Goal: Information Seeking & Learning: Understand process/instructions

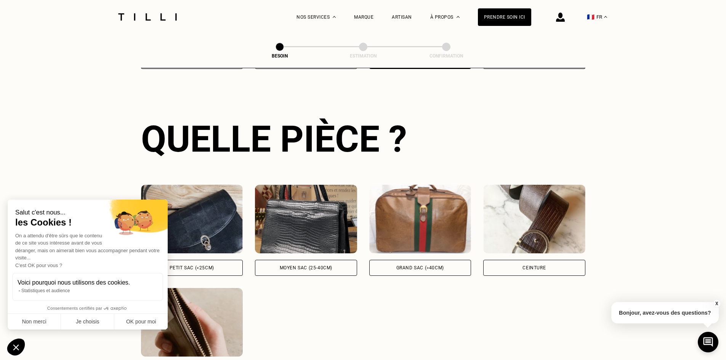
scroll to position [300, 0]
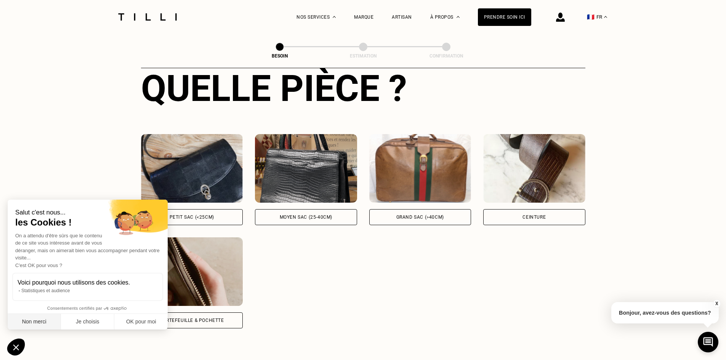
click at [35, 323] on button "Non merci" at bounding box center [34, 322] width 53 height 16
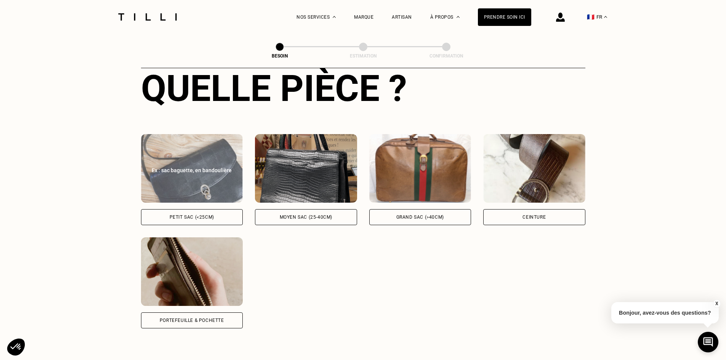
click at [205, 180] on img at bounding box center [192, 168] width 102 height 69
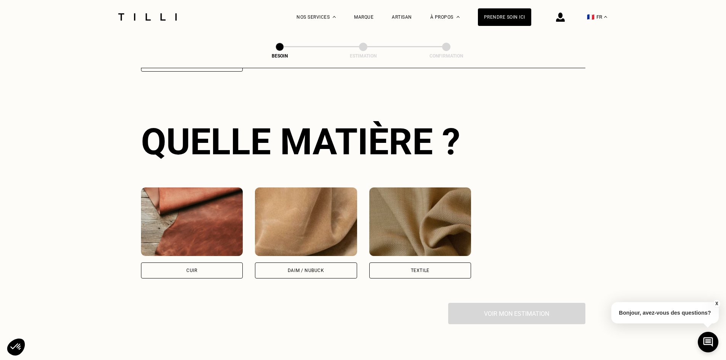
scroll to position [560, 0]
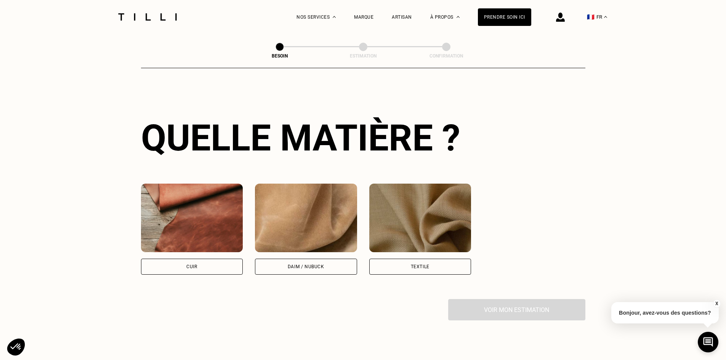
click at [285, 259] on div "Daim / Nubuck" at bounding box center [306, 267] width 102 height 16
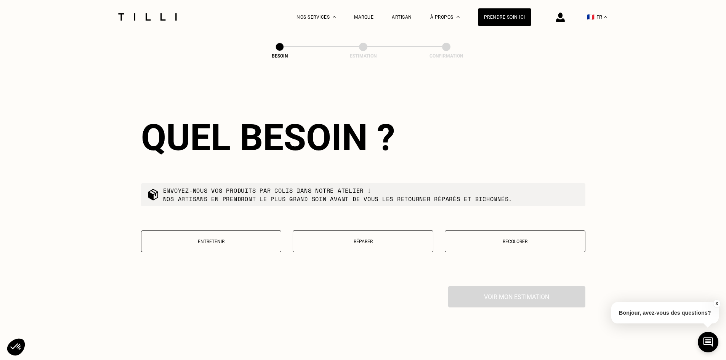
scroll to position [768, 0]
click at [541, 238] on p "Recolorer" at bounding box center [515, 240] width 132 height 5
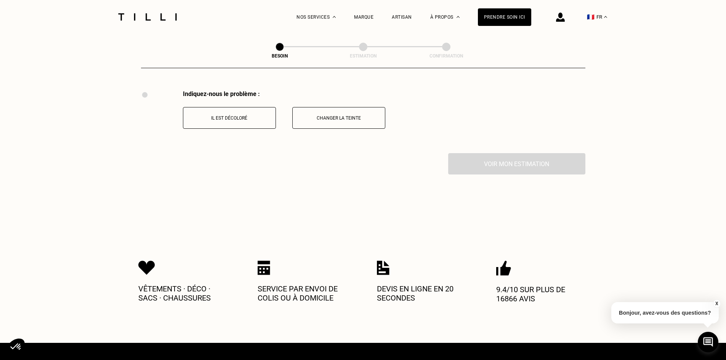
scroll to position [964, 0]
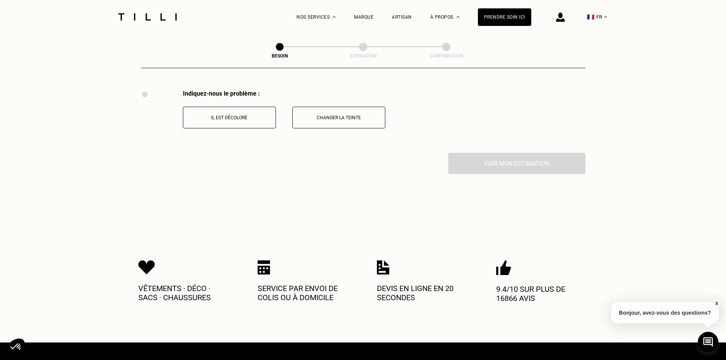
click at [339, 115] on p "Changer la teinte" at bounding box center [338, 117] width 85 height 5
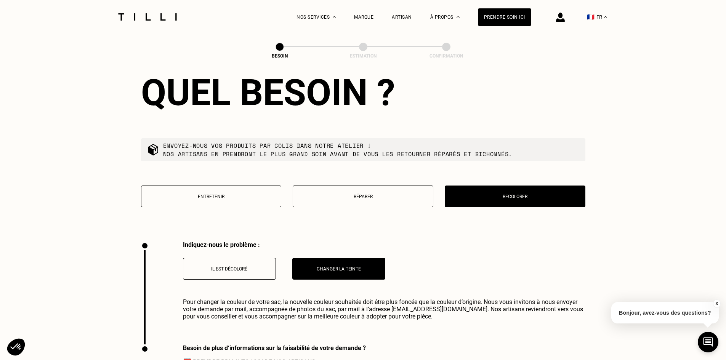
scroll to position [863, 0]
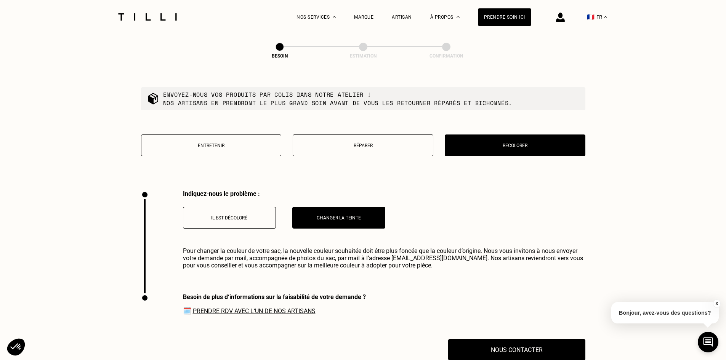
click at [239, 254] on span "Pour changer la couleur de votre sac, la nouvelle couleur souhaitée doit être p…" at bounding box center [384, 258] width 402 height 22
click at [360, 247] on span "Pour changer la couleur de votre sac, la nouvelle couleur souhaitée doit être p…" at bounding box center [384, 258] width 402 height 22
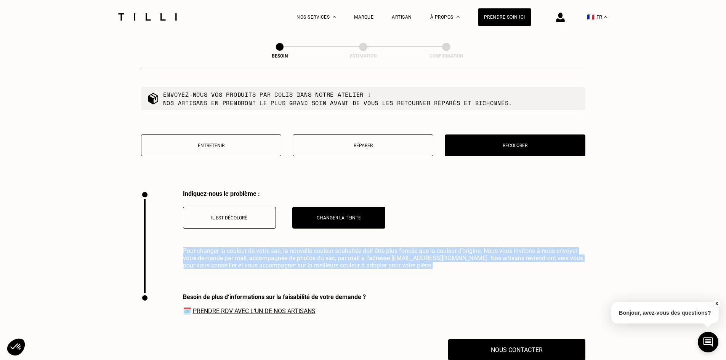
click at [360, 247] on span "Pour changer la couleur de votre sac, la nouvelle couleur souhaitée doit être p…" at bounding box center [384, 258] width 402 height 22
click at [474, 247] on span "Pour changer la couleur de votre sac, la nouvelle couleur souhaitée doit être p…" at bounding box center [384, 258] width 402 height 22
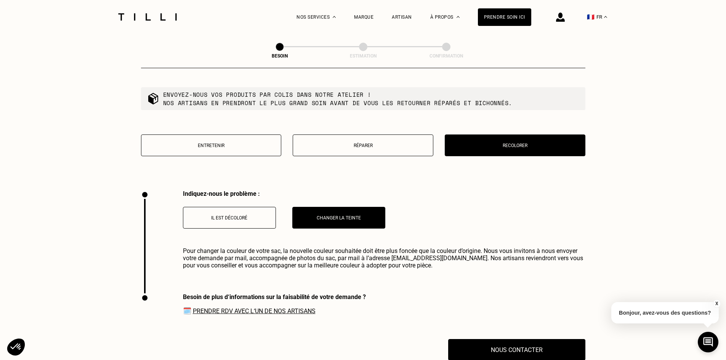
click at [228, 253] on span "Pour changer la couleur de votre sac, la nouvelle couleur souhaitée doit être p…" at bounding box center [384, 258] width 402 height 22
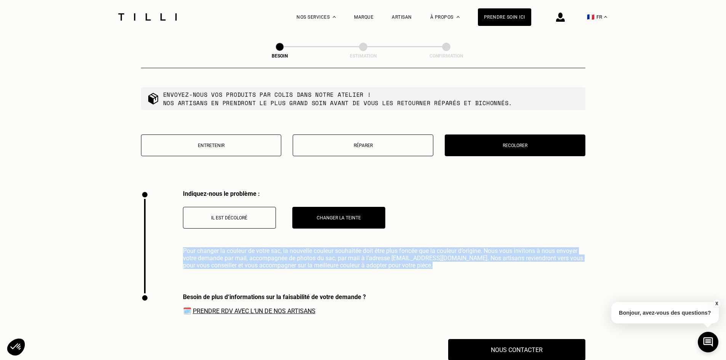
click at [228, 253] on span "Pour changer la couleur de votre sac, la nouvelle couleur souhaitée doit être p…" at bounding box center [384, 258] width 402 height 22
click at [302, 247] on span "Pour changer la couleur de votre sac, la nouvelle couleur souhaitée doit être p…" at bounding box center [384, 258] width 402 height 22
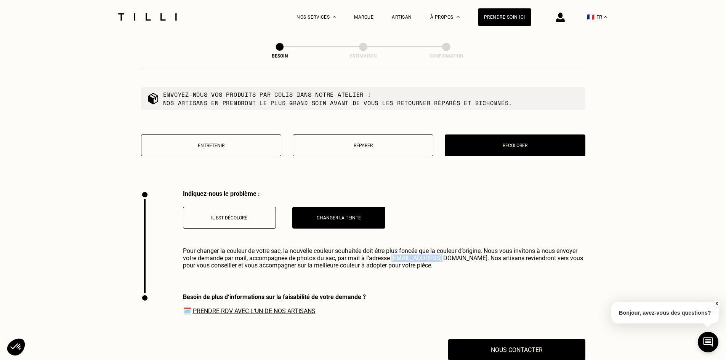
drag, startPoint x: 392, startPoint y: 254, endPoint x: 432, endPoint y: 251, distance: 39.4
click at [432, 251] on span "Pour changer la couleur de votre sac, la nouvelle couleur souhaitée doit être p…" at bounding box center [384, 258] width 402 height 22
copy span "[EMAIL_ADDRESS][DOMAIN_NAME]"
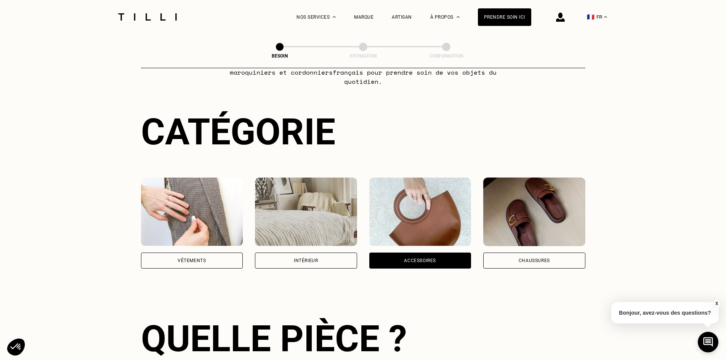
scroll to position [0, 0]
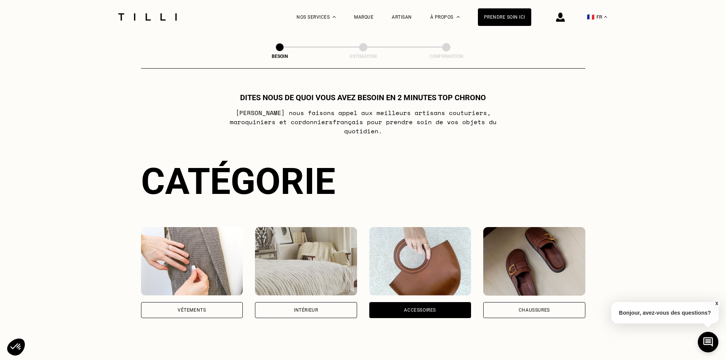
click at [129, 13] on img at bounding box center [147, 16] width 64 height 7
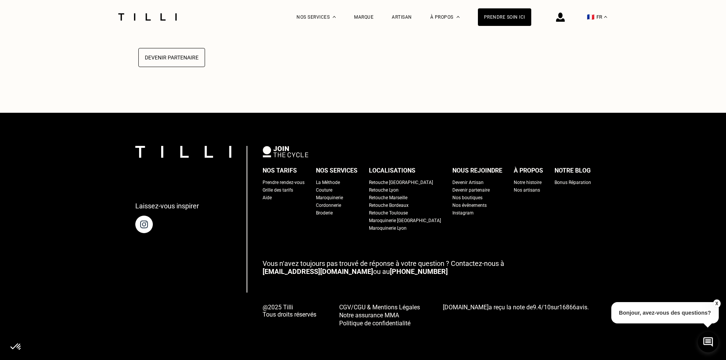
scroll to position [1987, 0]
click at [297, 169] on div "Nos tarifs" at bounding box center [279, 170] width 34 height 11
click at [285, 188] on div "Grille des tarifs" at bounding box center [277, 190] width 30 height 8
select select "FR"
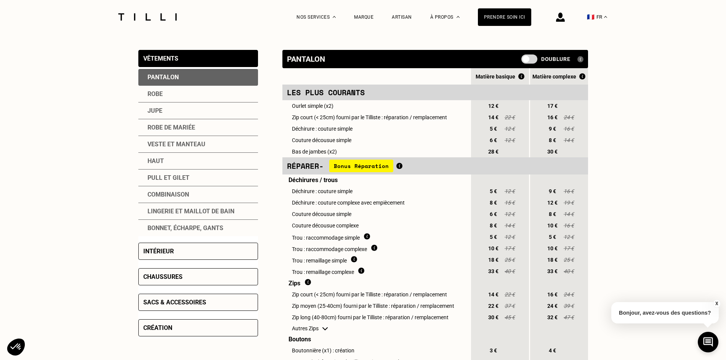
scroll to position [203, 0]
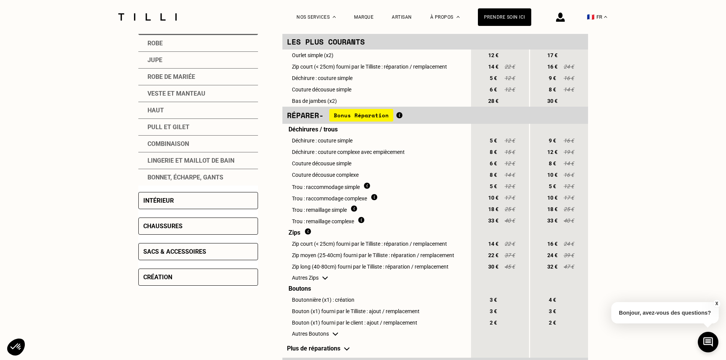
click at [188, 257] on div "Sacs & accessoires" at bounding box center [198, 251] width 120 height 17
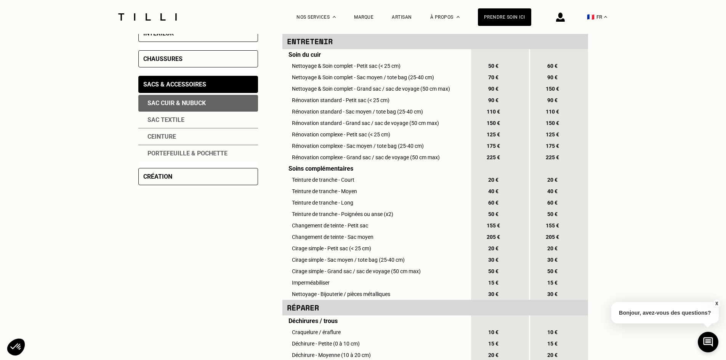
click at [178, 102] on div "Sac cuir & nubuck" at bounding box center [198, 103] width 120 height 17
click at [297, 161] on td "Rénovation complexe - Grand sac / sac de voyage (50 cm max)" at bounding box center [375, 157] width 187 height 11
click at [377, 160] on td "Rénovation complexe - Grand sac / sac de voyage (50 cm max)" at bounding box center [375, 157] width 187 height 11
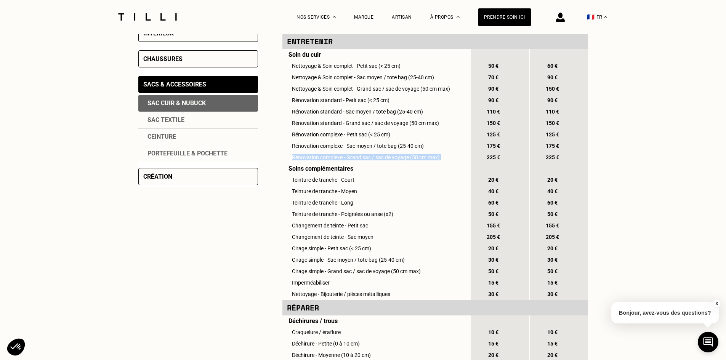
click at [414, 160] on td "Rénovation complexe - Grand sac / sac de voyage (50 cm max)" at bounding box center [375, 157] width 187 height 11
click at [376, 185] on td "Teinture de tranche - Court" at bounding box center [375, 179] width 187 height 11
click at [337, 179] on td "Teinture de tranche - Court" at bounding box center [375, 179] width 187 height 11
drag, startPoint x: 559, startPoint y: 230, endPoint x: 545, endPoint y: 230, distance: 14.1
click at [545, 230] on div "155 €" at bounding box center [545, 225] width 31 height 11
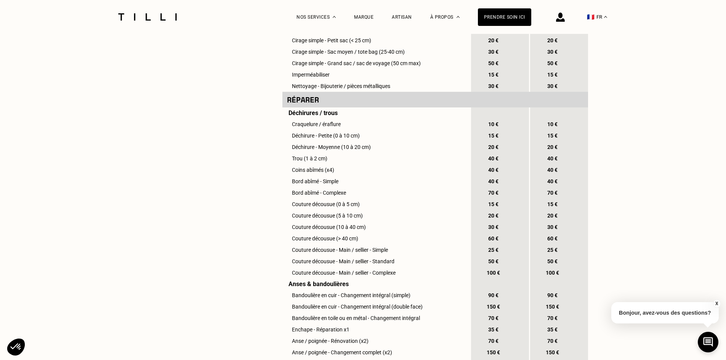
scroll to position [457, 0]
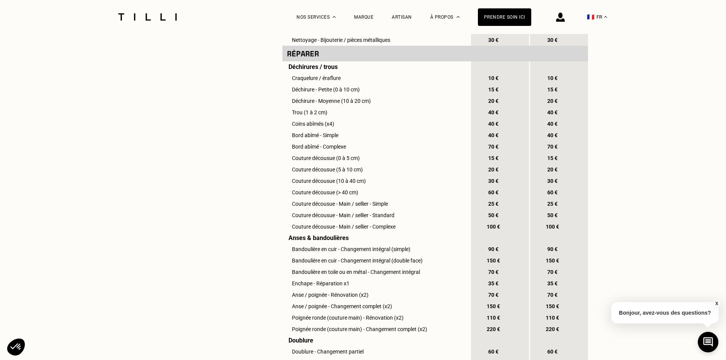
click at [342, 95] on td "Déchirure - Petite (0 à 10 cm)" at bounding box center [375, 89] width 187 height 11
click at [365, 95] on td "Déchirure - Petite (0 à 10 cm)" at bounding box center [375, 89] width 187 height 11
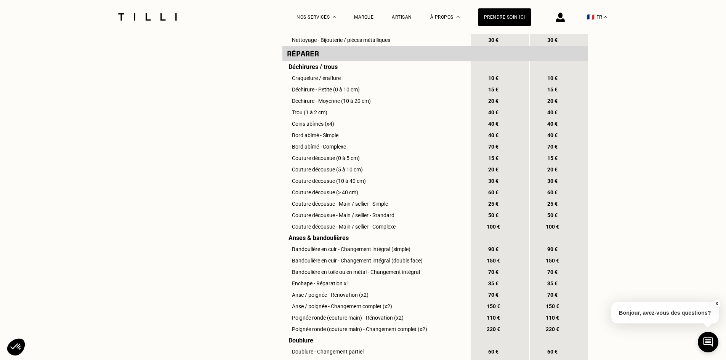
click at [357, 107] on td "Déchirure - Moyenne (10 à 20 cm)" at bounding box center [375, 100] width 187 height 11
drag, startPoint x: 548, startPoint y: 99, endPoint x: 561, endPoint y: 101, distance: 13.0
click at [561, 95] on div "15 €" at bounding box center [545, 89] width 31 height 11
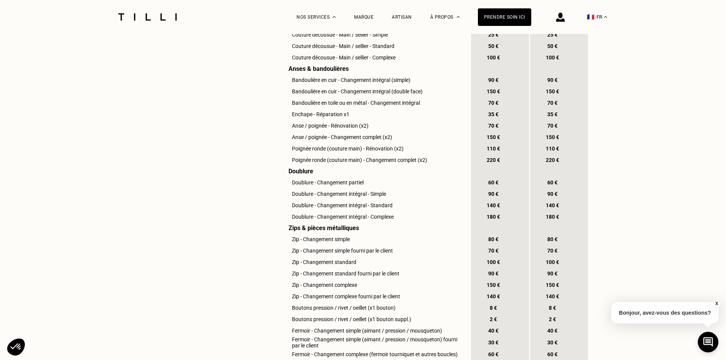
scroll to position [609, 0]
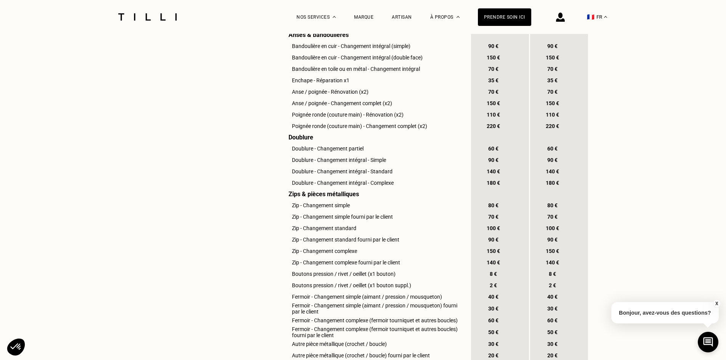
scroll to position [762, 0]
